Goal: Information Seeking & Learning: Check status

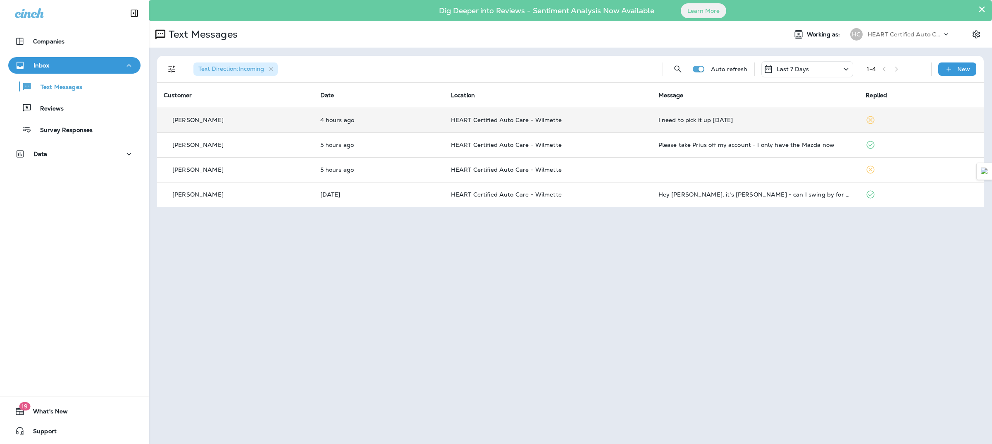
click at [622, 125] on td "HEART Certified Auto Care - Wilmette" at bounding box center [549, 120] width 208 height 25
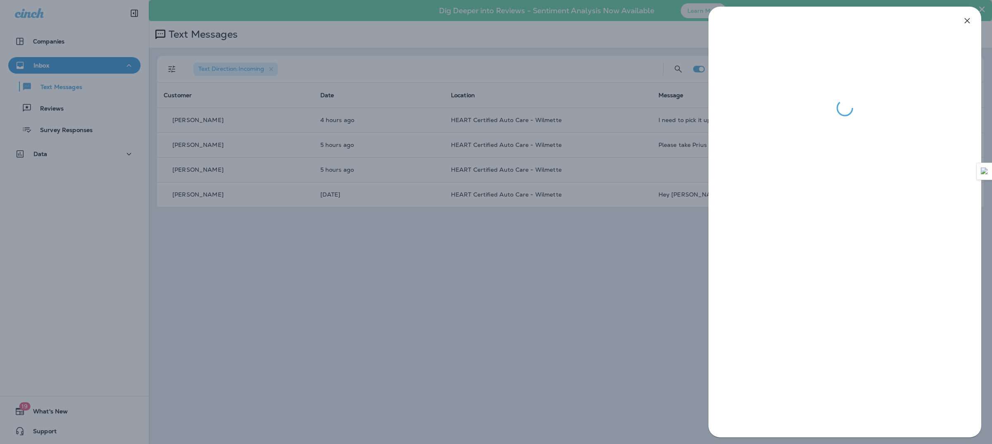
click at [968, 19] on icon "button" at bounding box center [968, 21] width 10 height 10
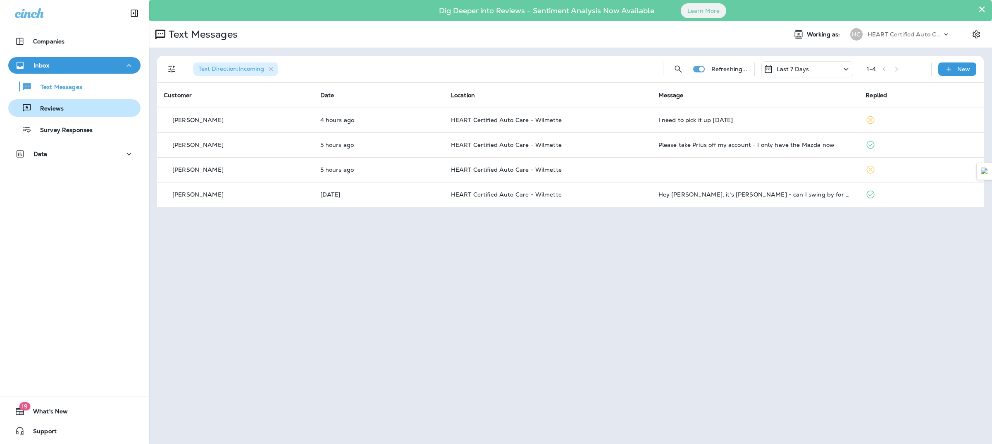
click at [52, 112] on p "Reviews" at bounding box center [48, 109] width 32 height 8
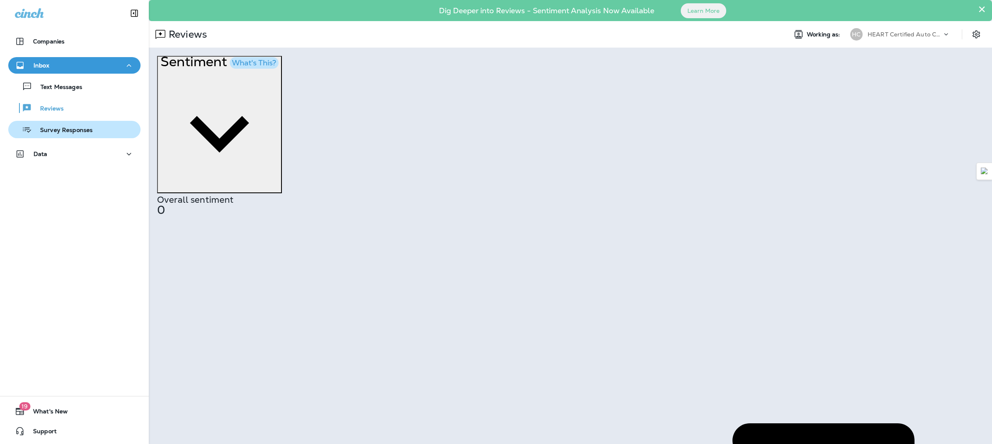
click at [54, 122] on button "Survey Responses" at bounding box center [74, 129] width 132 height 17
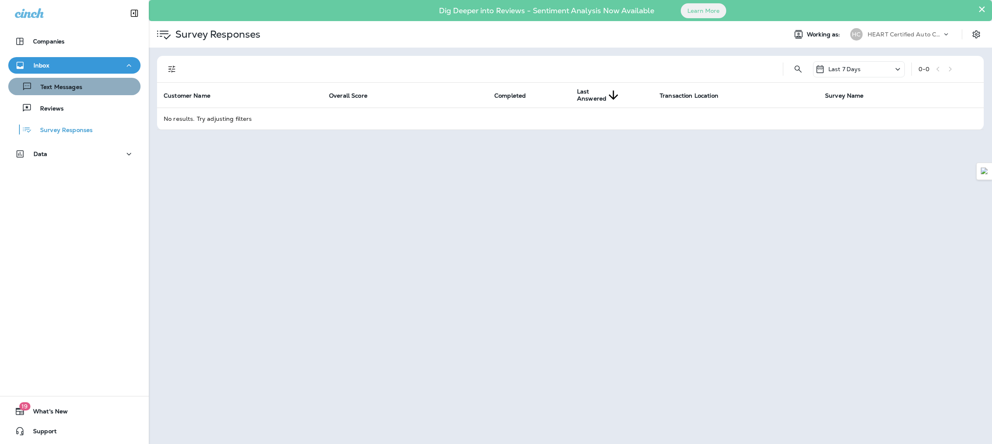
click at [79, 91] on div "Text Messages" at bounding box center [47, 86] width 71 height 12
